Goal: Information Seeking & Learning: Learn about a topic

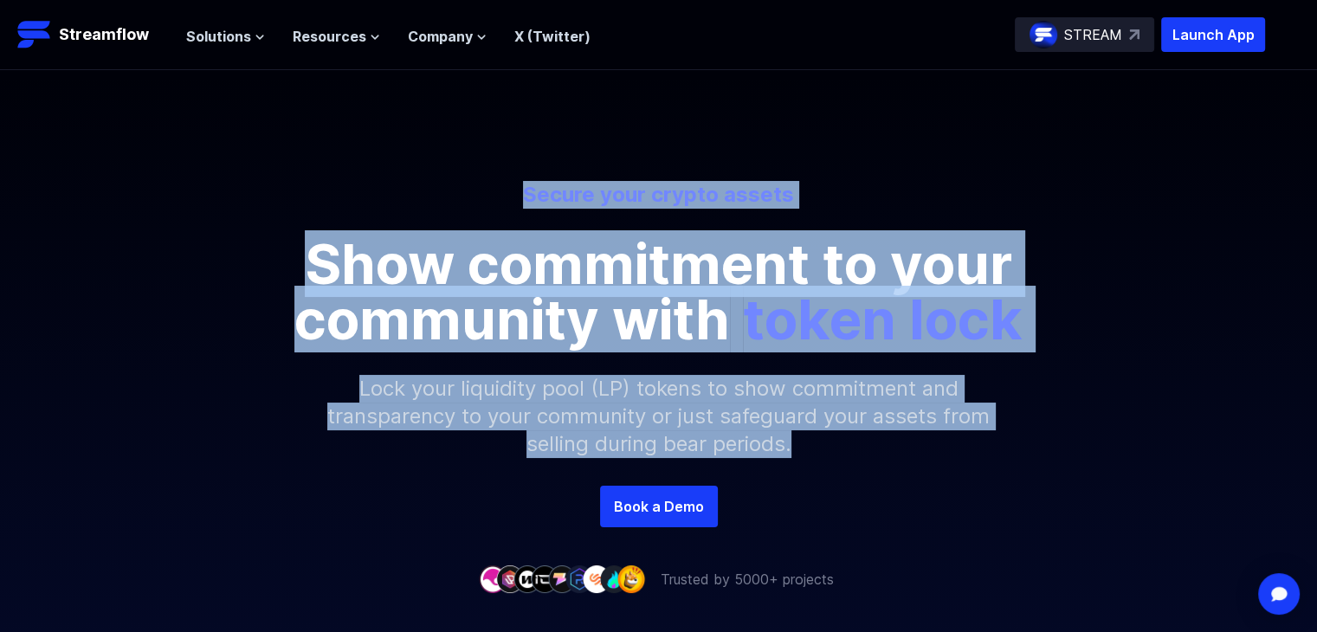
drag, startPoint x: 526, startPoint y: 195, endPoint x: 864, endPoint y: 443, distance: 419.2
click at [864, 443] on div "Secure your crypto assets Show commitment to your community with token lock Loc…" at bounding box center [658, 333] width 1317 height 305
click at [847, 459] on p "Lock your liquidity pool (LP) tokens to show commitment and transparency to you…" at bounding box center [659, 416] width 744 height 139
drag, startPoint x: 443, startPoint y: 132, endPoint x: 793, endPoint y: 444, distance: 468.4
click at [793, 444] on div "Secure your crypto assets Show commitment to your community with token lock Loc…" at bounding box center [658, 278] width 1317 height 416
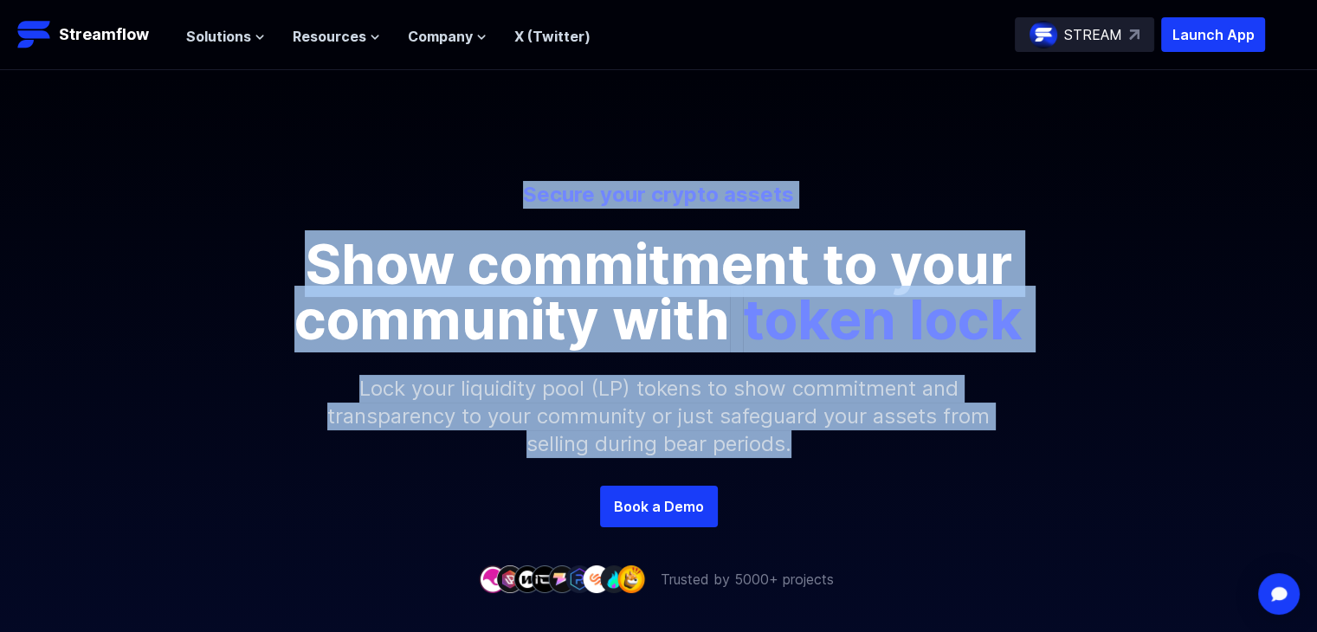
click at [807, 458] on p "Lock your liquidity pool (LP) tokens to show commitment and transparency to you…" at bounding box center [659, 416] width 744 height 139
drag, startPoint x: 807, startPoint y: 458, endPoint x: 519, endPoint y: 168, distance: 408.3
click at [519, 168] on div "Secure your crypto assets Show commitment to your community with token lock Loc…" at bounding box center [658, 278] width 1317 height 416
drag, startPoint x: 510, startPoint y: 175, endPoint x: 817, endPoint y: 479, distance: 432.2
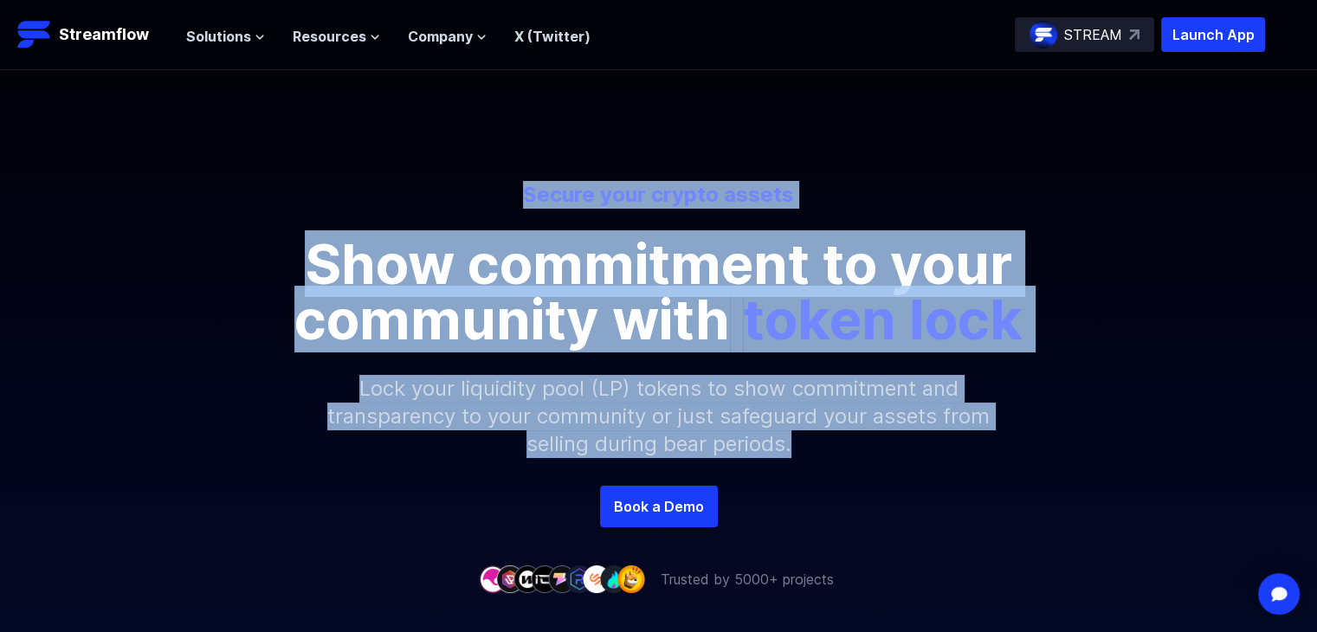
click at [817, 479] on div "Secure your crypto assets Show commitment to your community with token lock Loc…" at bounding box center [658, 278] width 1317 height 416
click at [825, 457] on p "Lock your liquidity pool (LP) tokens to show commitment and transparency to you…" at bounding box center [659, 416] width 744 height 139
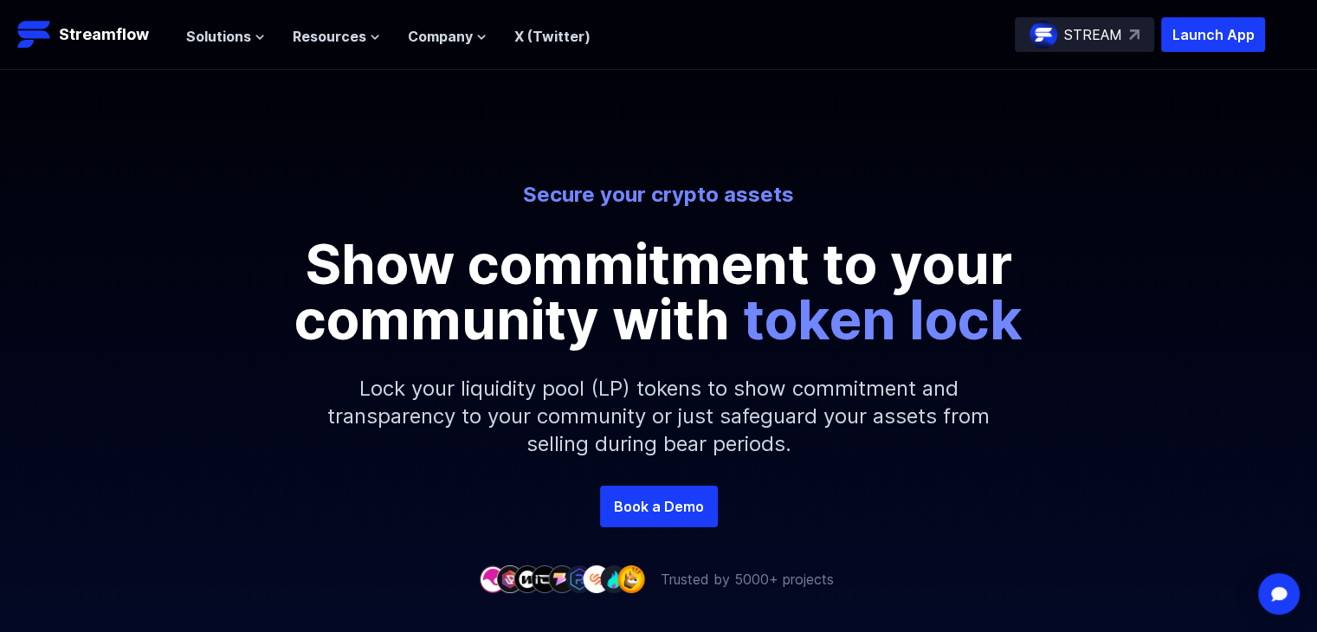
click at [825, 457] on p "Lock your liquidity pool (LP) tokens to show commitment and transparency to you…" at bounding box center [659, 416] width 744 height 139
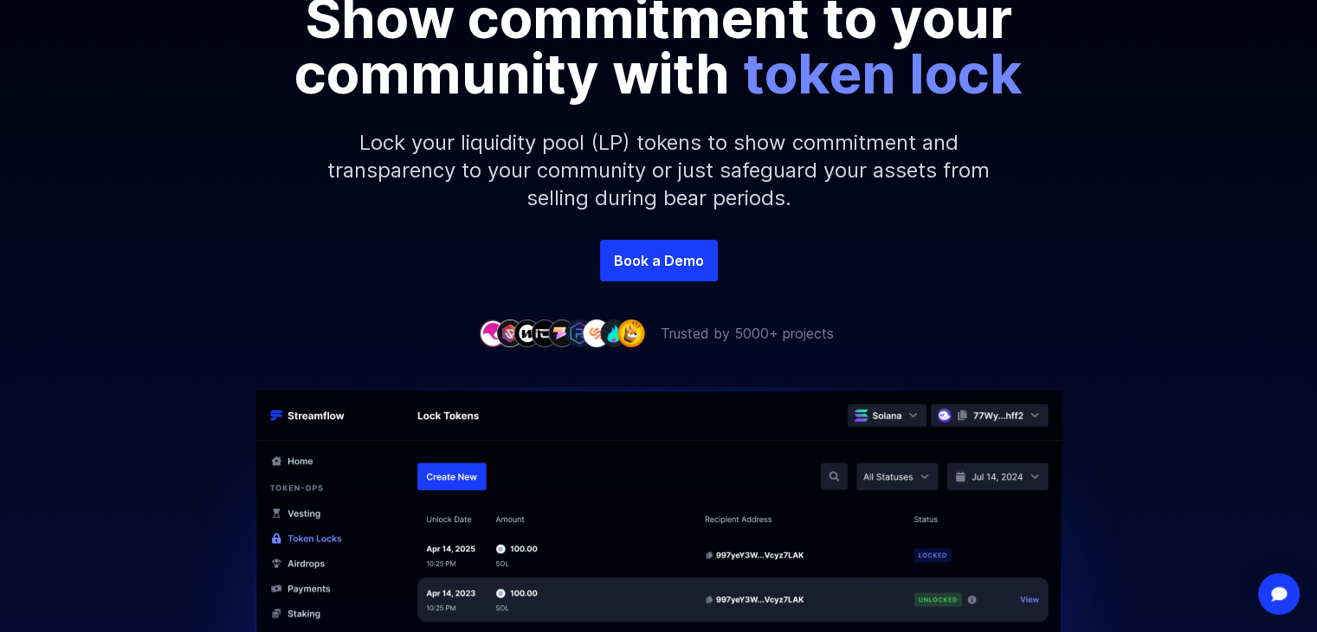
scroll to position [173, 0]
